Goal: Use online tool/utility: Utilize a website feature to perform a specific function

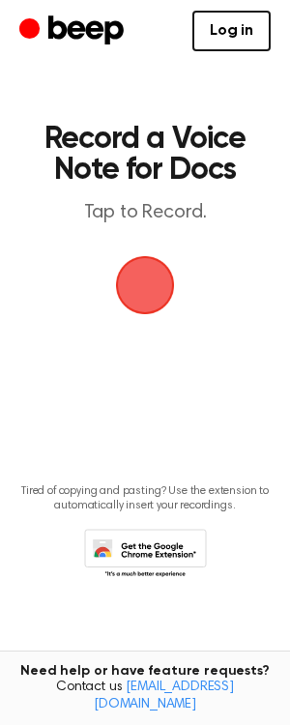
click at [177, 273] on main "Record a Voice Note for Docs Tap to Record. Tired of copying and pasting? Use t…" at bounding box center [145, 331] width 290 height 663
click at [164, 281] on span "button" at bounding box center [145, 285] width 54 height 54
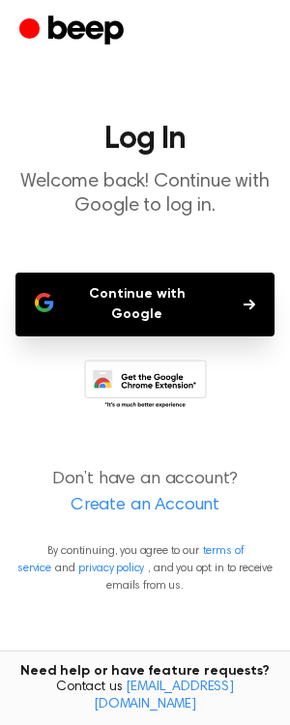
click at [165, 288] on button "Continue with Google" at bounding box center [144, 305] width 259 height 64
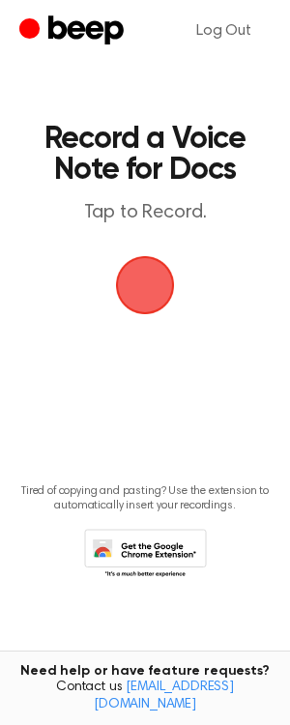
click at [146, 299] on span "button" at bounding box center [145, 285] width 54 height 54
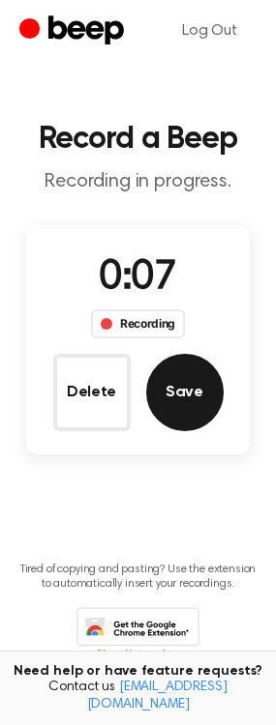
click at [195, 374] on button "Save" at bounding box center [184, 392] width 77 height 77
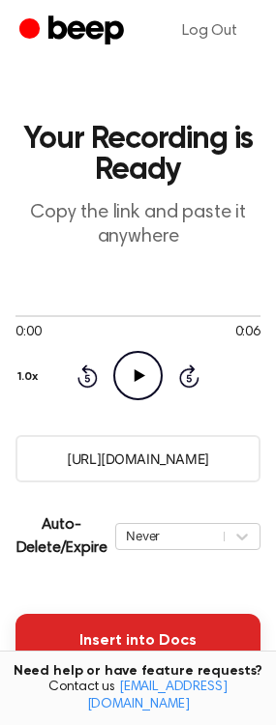
click at [149, 642] on button "Insert into Docs" at bounding box center [137, 641] width 245 height 54
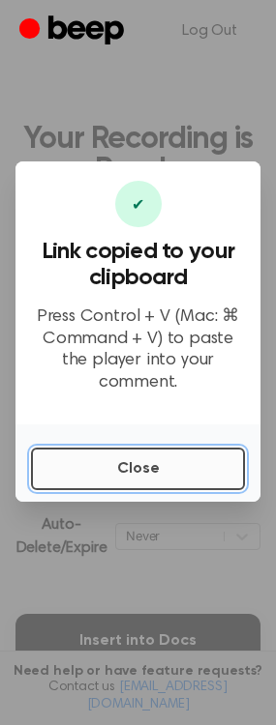
click at [148, 459] on button "Close" at bounding box center [138, 469] width 214 height 43
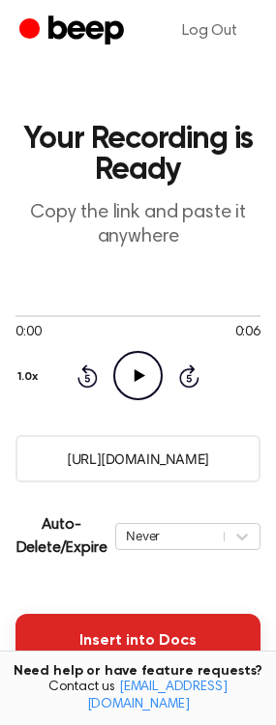
click at [64, 615] on button "Insert into Docs" at bounding box center [137, 641] width 245 height 54
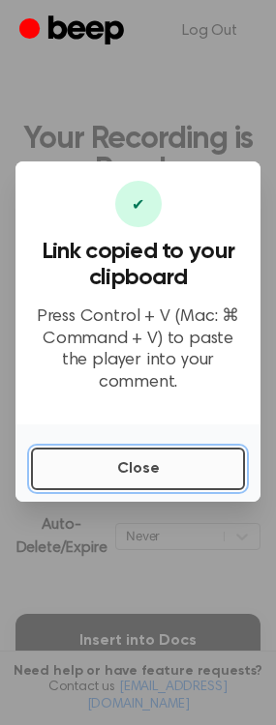
click at [147, 459] on button "Close" at bounding box center [138, 469] width 214 height 43
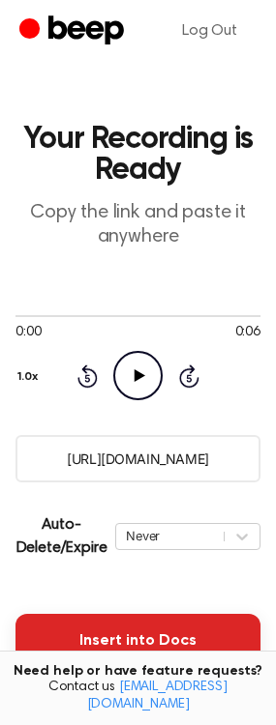
click at [157, 630] on button "Insert into Docs" at bounding box center [137, 641] width 245 height 54
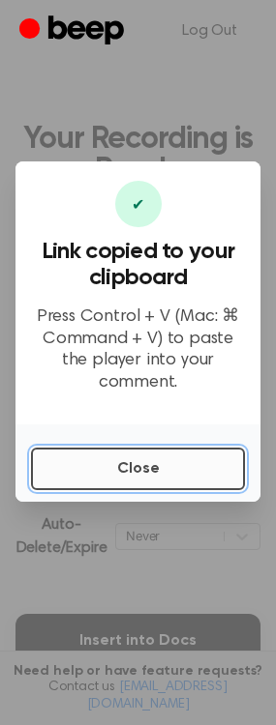
click at [147, 465] on button "Close" at bounding box center [138, 469] width 214 height 43
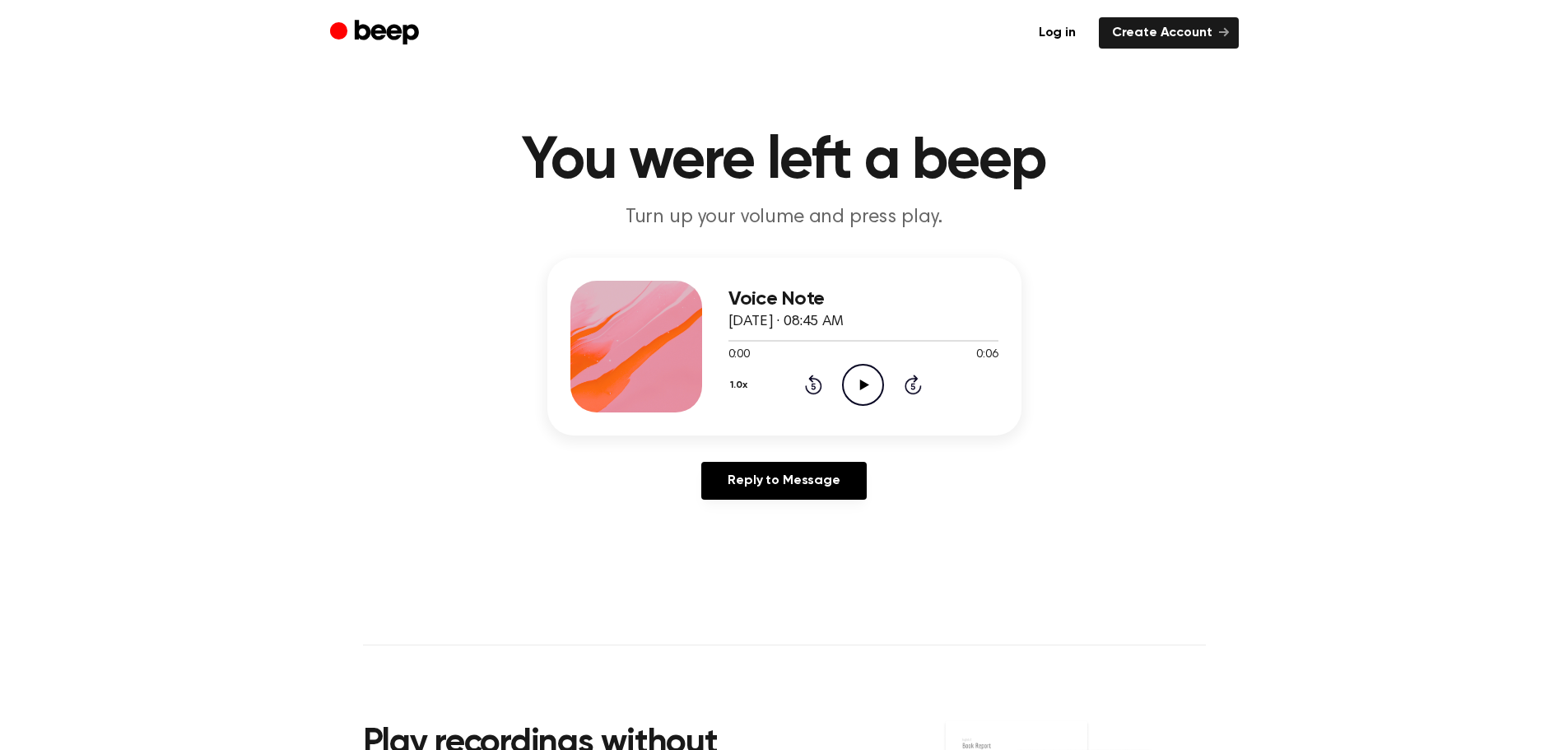
click at [863, 387] on icon "Play Audio" at bounding box center [862, 384] width 42 height 42
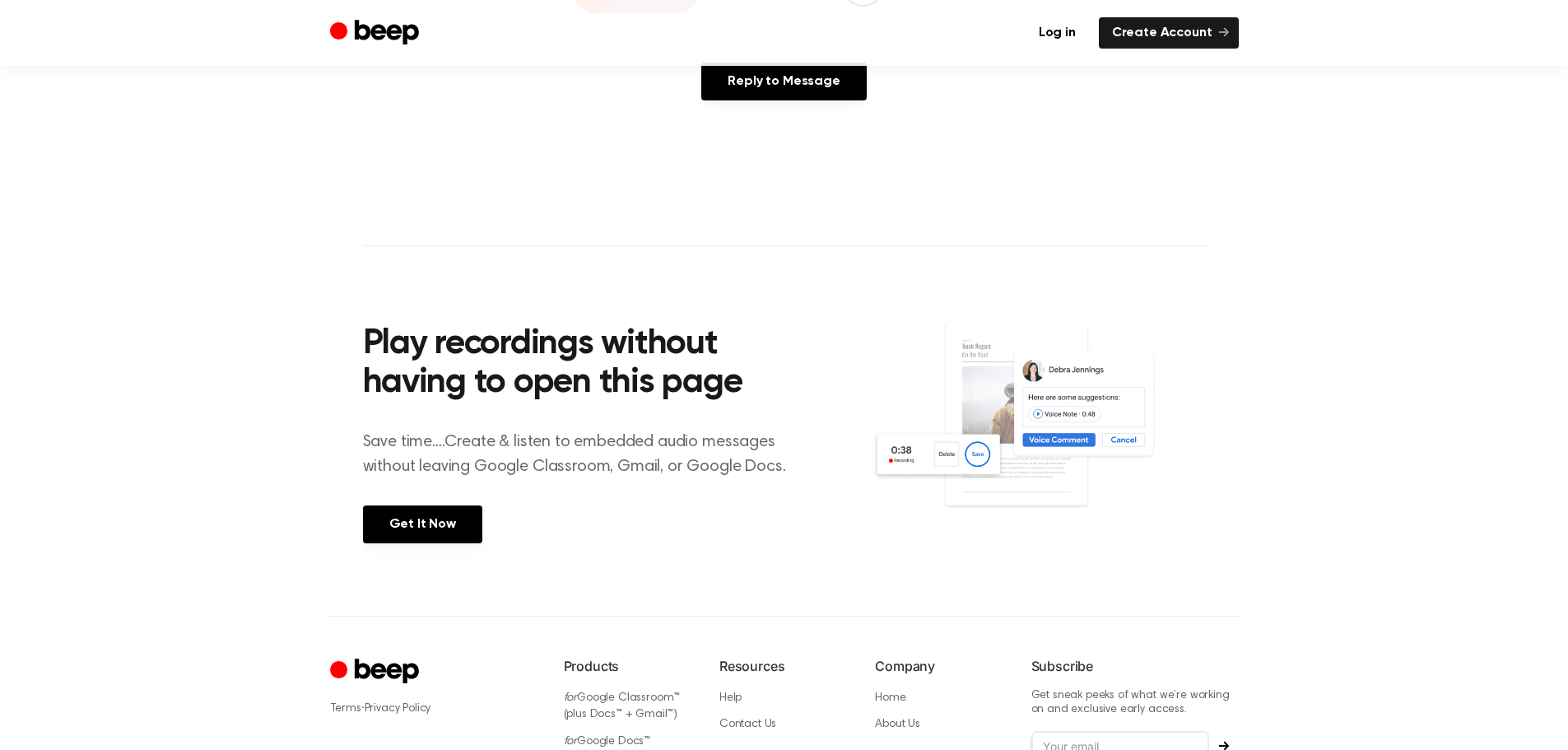
scroll to position [412, 0]
